Goal: Task Accomplishment & Management: Complete application form

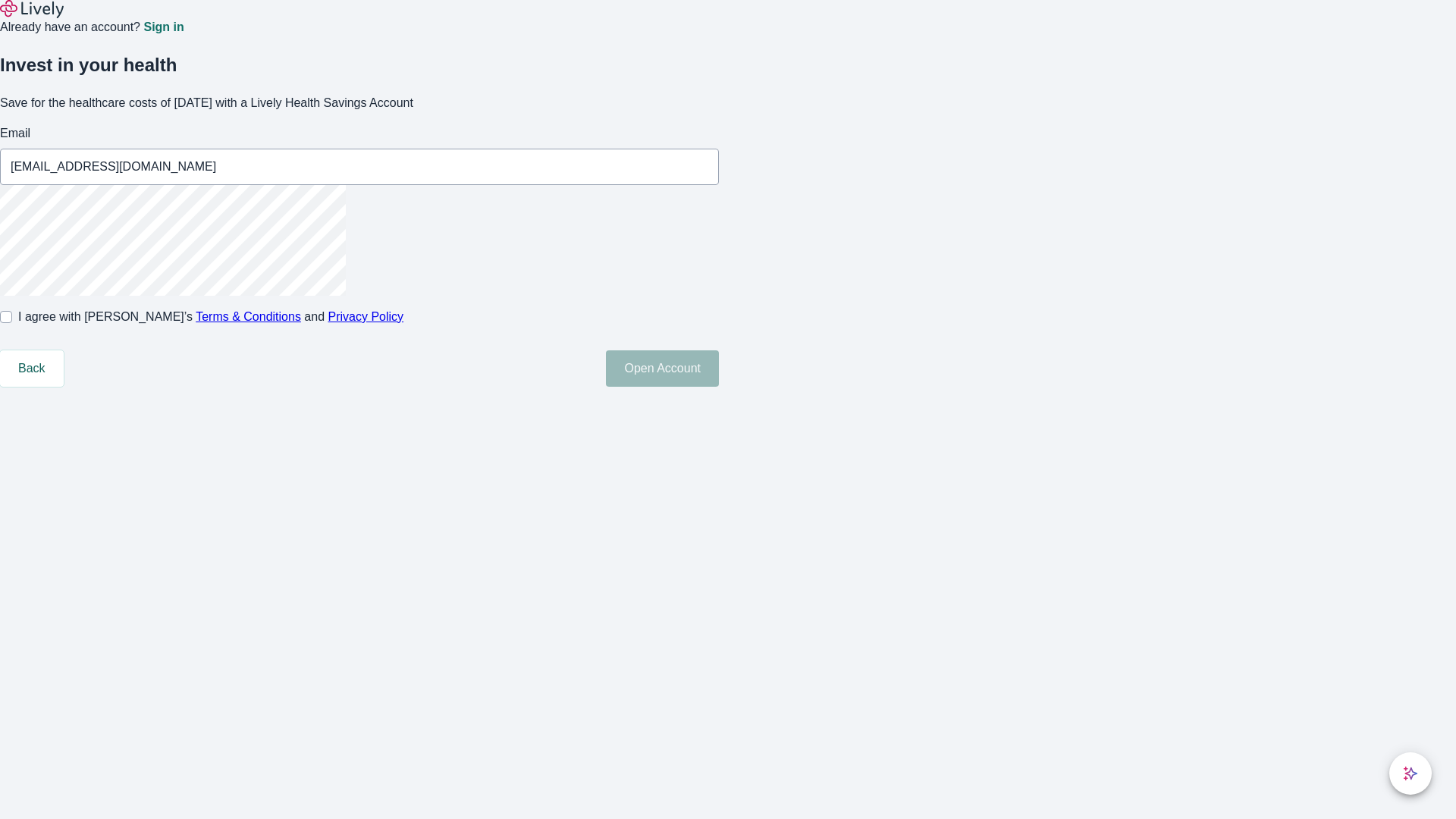
click at [12, 324] on input "I agree with Lively’s Terms & Conditions and Privacy Policy" at bounding box center [5, 316] width 12 height 12
checkbox input "true"
click at [719, 387] on button "Open Account" at bounding box center [662, 368] width 113 height 36
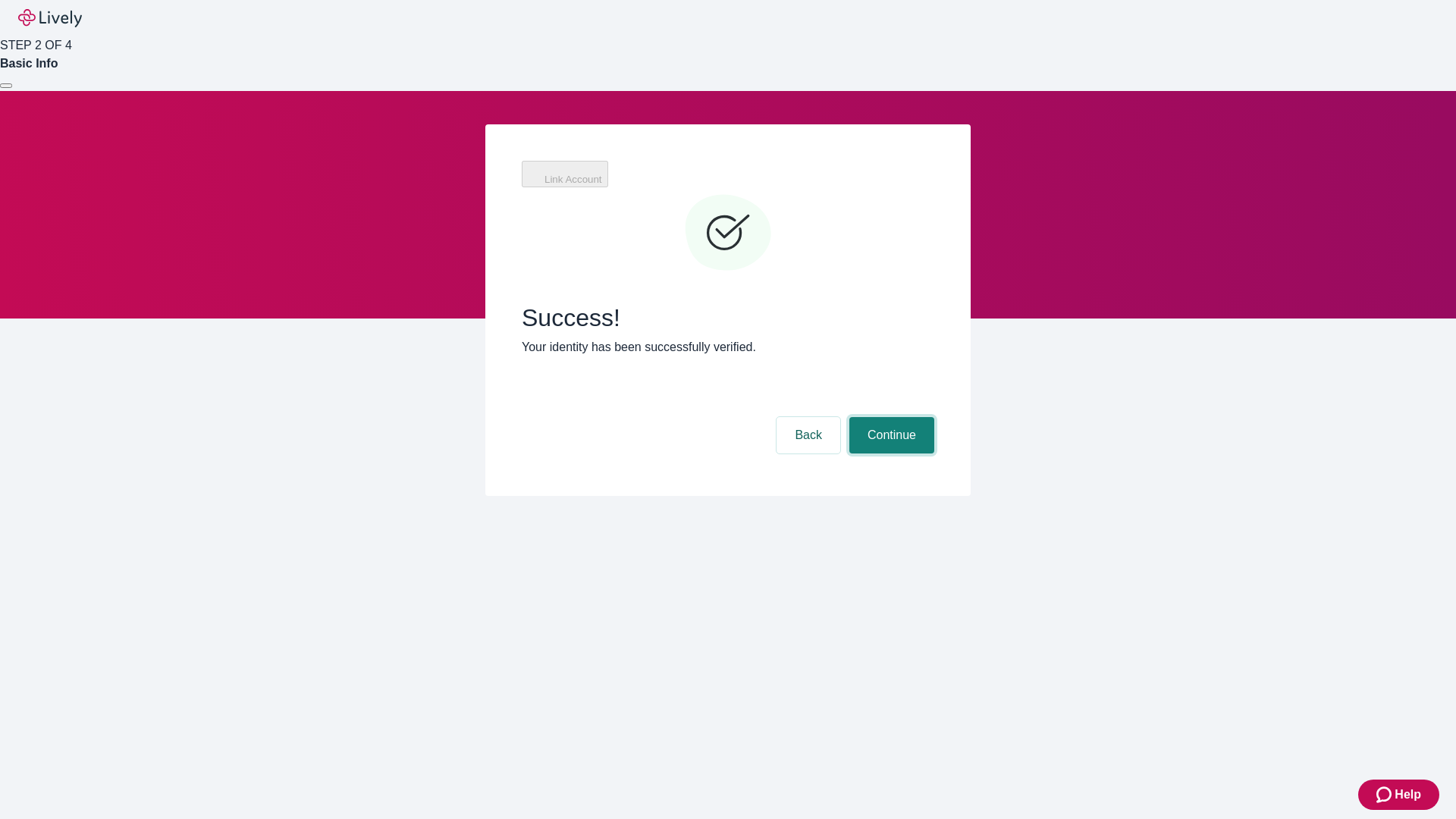
click at [889, 417] on button "Continue" at bounding box center [892, 435] width 85 height 36
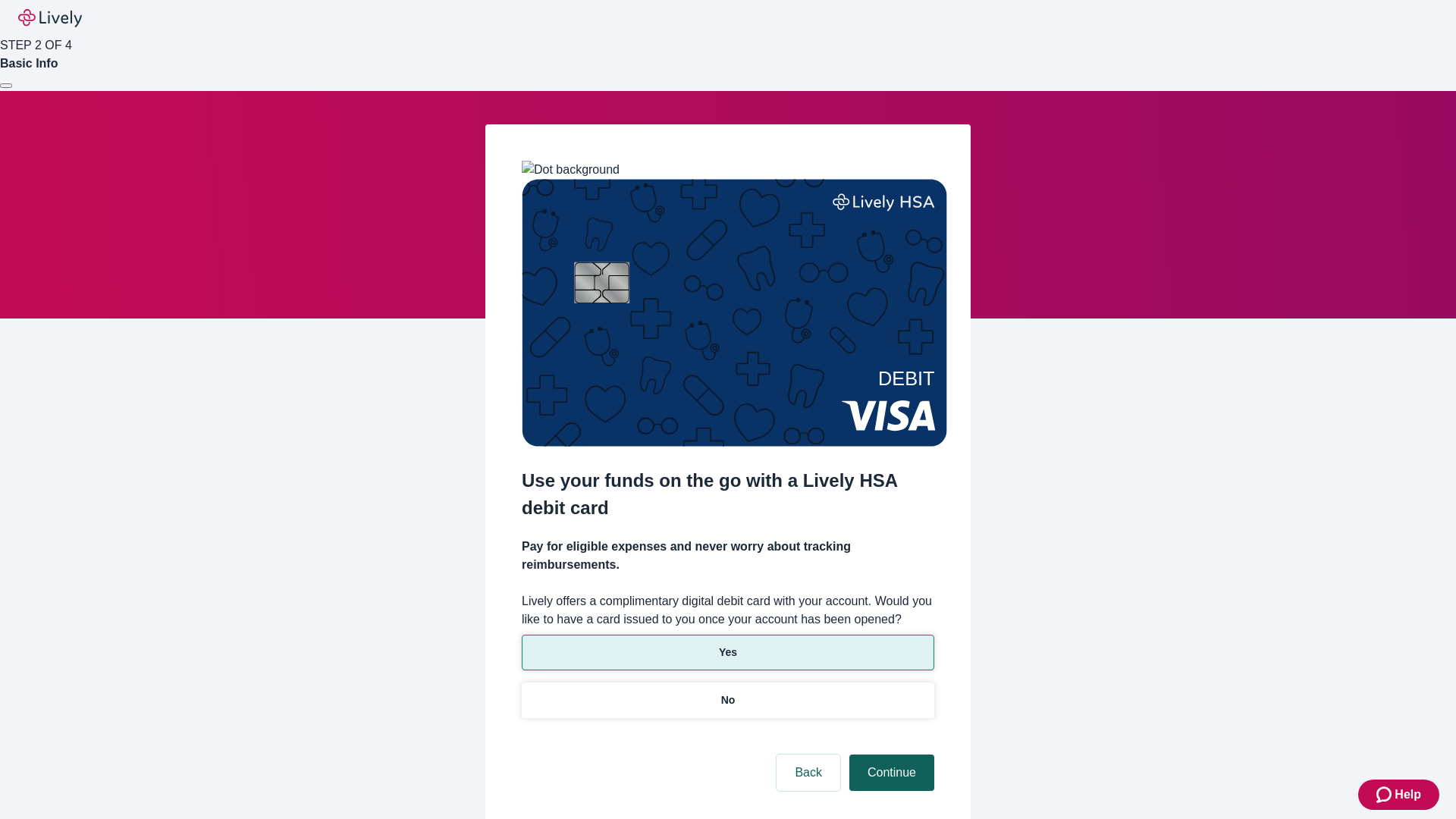
click at [727, 693] on p "No" at bounding box center [728, 700] width 14 height 16
click at [889, 755] on button "Continue" at bounding box center [892, 773] width 85 height 36
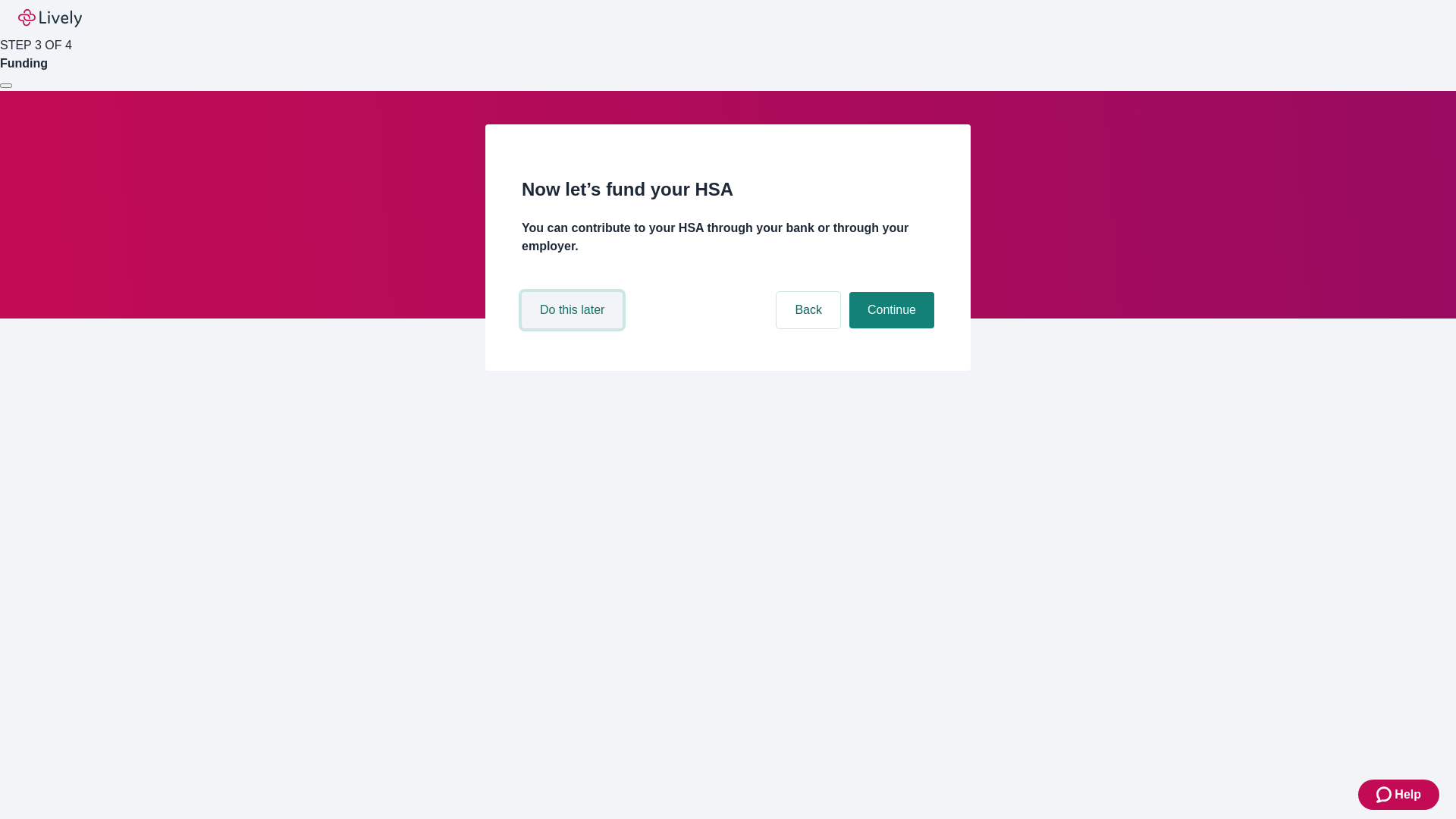
click at [574, 328] on button "Do this later" at bounding box center [572, 310] width 100 height 36
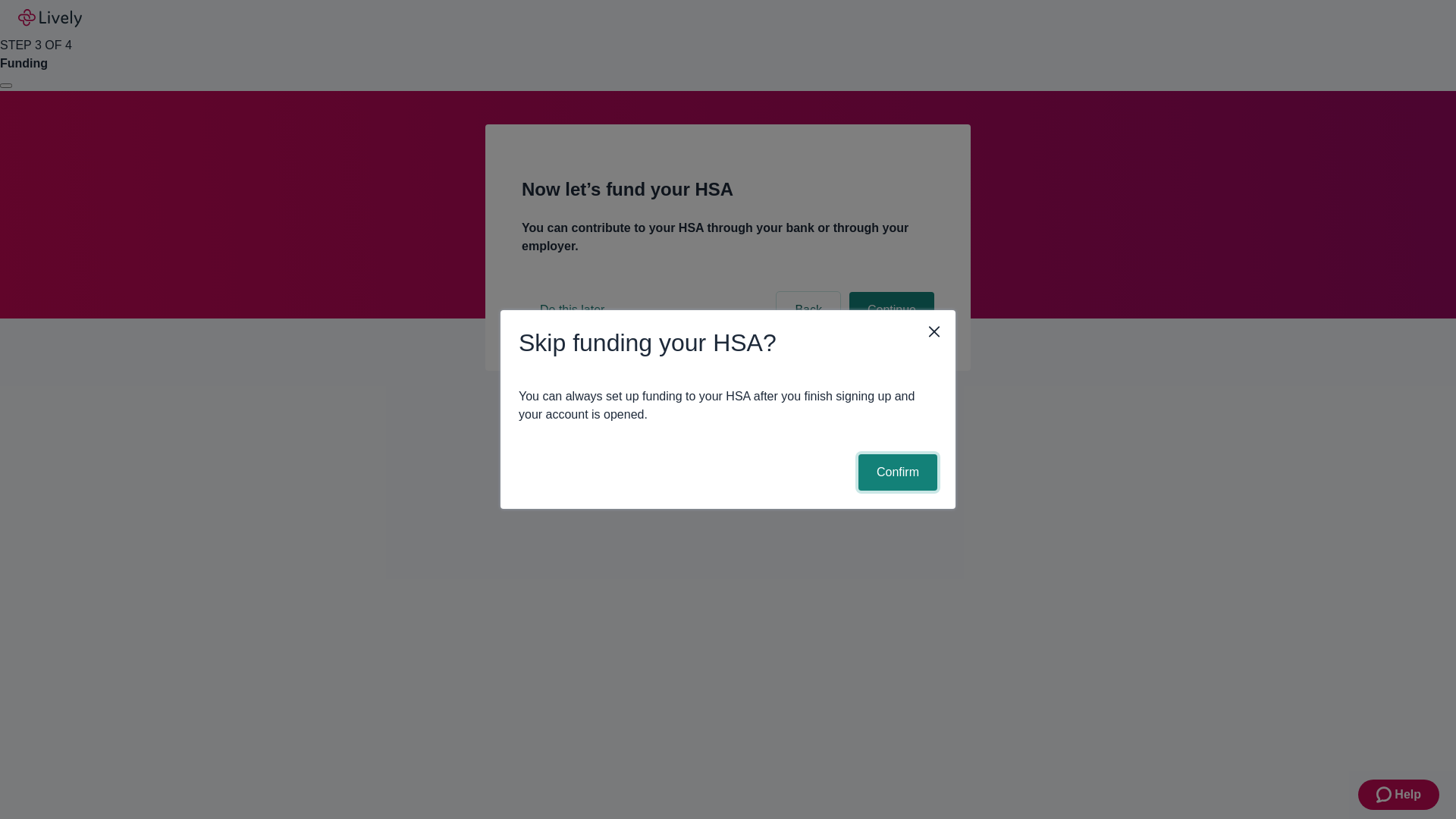
click at [896, 473] on button "Confirm" at bounding box center [898, 473] width 78 height 36
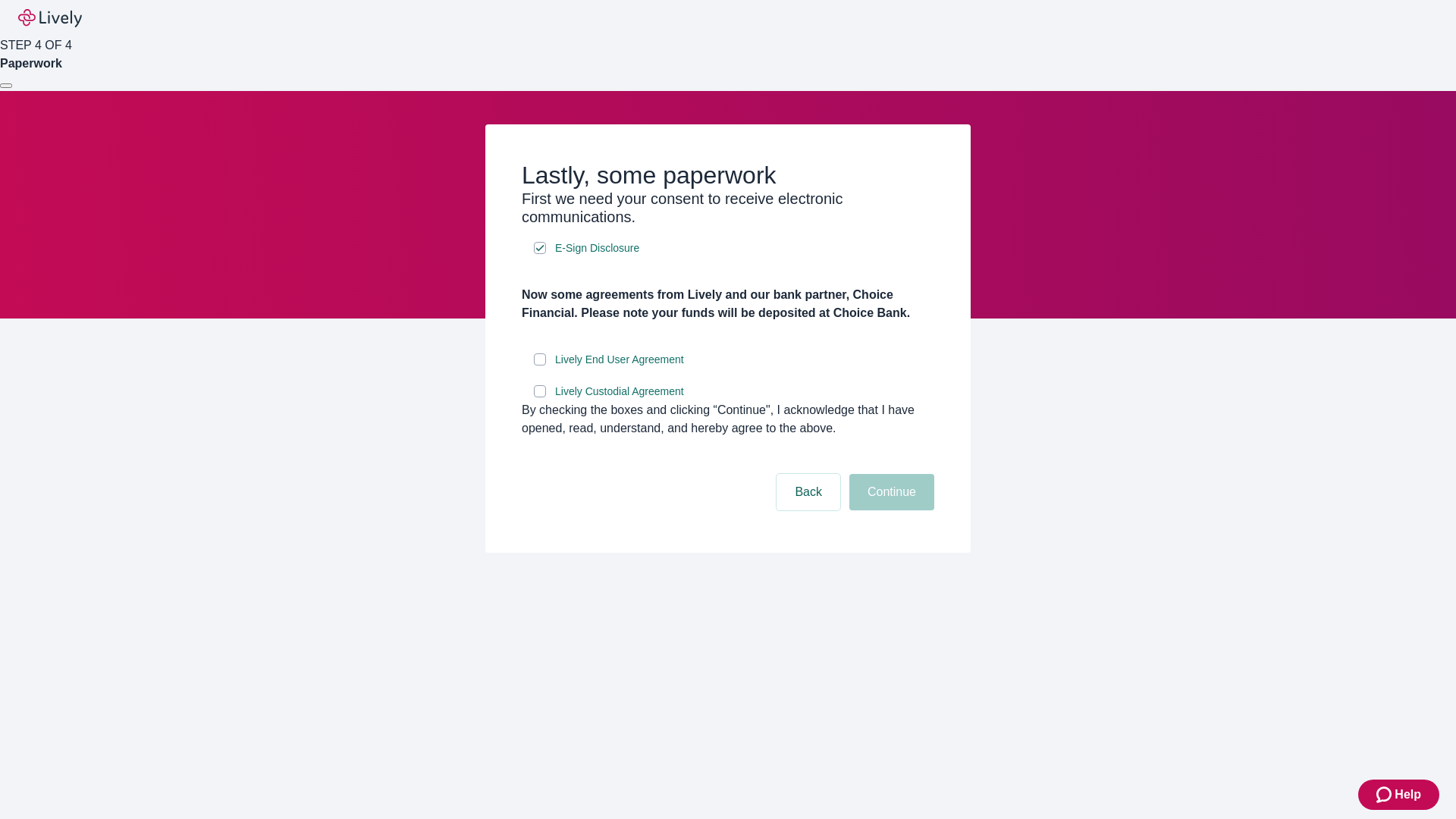
click at [540, 366] on input "Lively End User Agreement" at bounding box center [539, 359] width 12 height 12
checkbox input "true"
click at [540, 397] on input "Lively Custodial Agreement" at bounding box center [539, 391] width 12 height 12
checkbox input "true"
click at [889, 510] on button "Continue" at bounding box center [892, 492] width 85 height 36
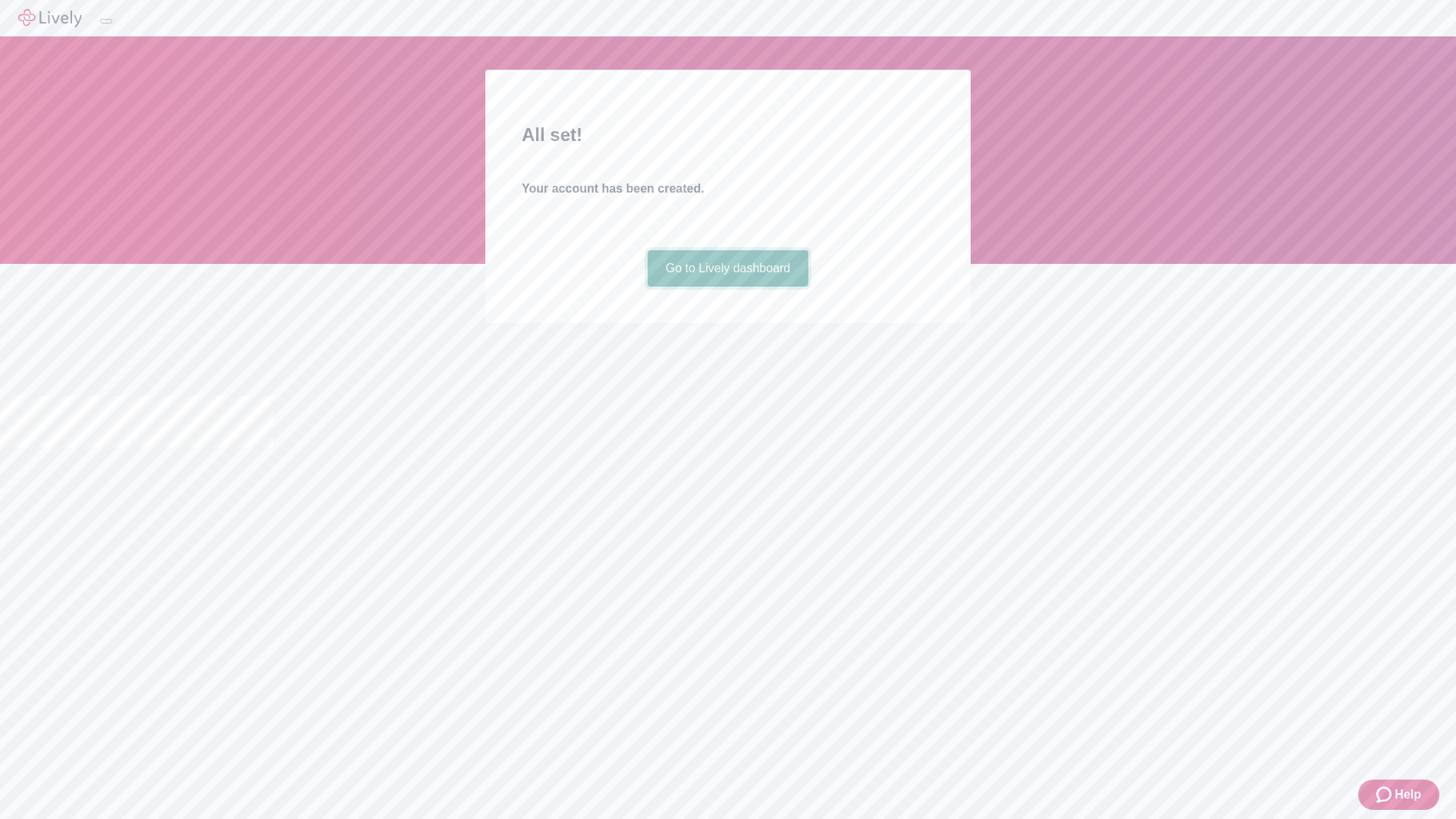
click at [727, 287] on link "Go to Lively dashboard" at bounding box center [728, 269] width 162 height 36
